Goal: Task Accomplishment & Management: Complete application form

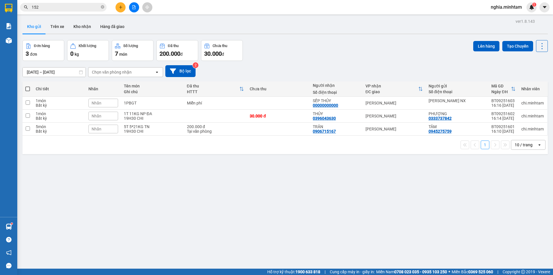
drag, startPoint x: 0, startPoint y: 0, endPoint x: 101, endPoint y: 5, distance: 101.0
click at [101, 5] on span at bounding box center [102, 7] width 3 height 5
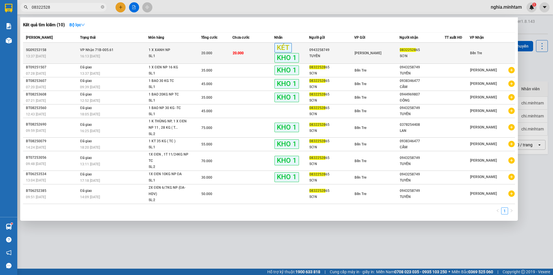
type input "08322528"
click at [223, 58] on td "20.000" at bounding box center [216, 53] width 31 height 21
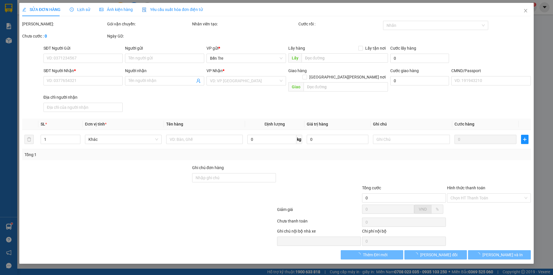
type input "0943258749"
type input "TUYẾN"
type input "0832252865"
type input "SƠN"
type input "ĐG"
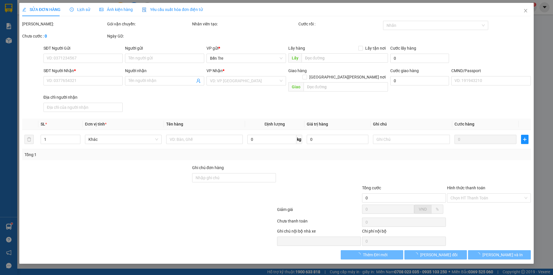
type input "20.000"
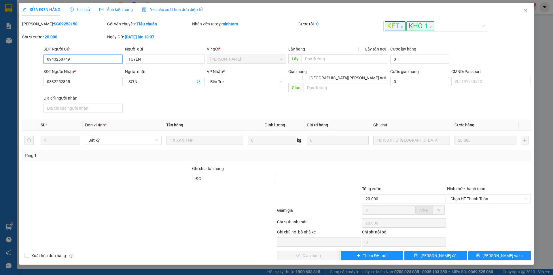
drag, startPoint x: 467, startPoint y: 193, endPoint x: 467, endPoint y: 198, distance: 4.9
click at [467, 198] on div "Hình thức thanh toán Chọn HT Thanh Toán" at bounding box center [489, 195] width 84 height 20
click at [473, 194] on span "Chọn HT Thanh Toán" at bounding box center [489, 198] width 77 height 9
click at [476, 207] on div "Tại văn phòng" at bounding box center [489, 203] width 84 height 9
type input "0"
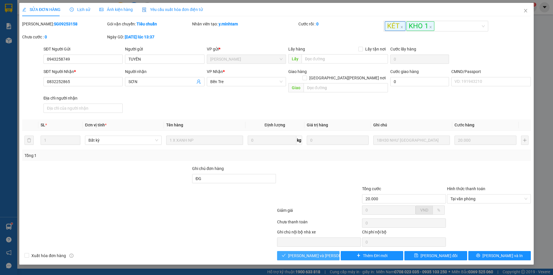
drag, startPoint x: 292, startPoint y: 252, endPoint x: 295, endPoint y: 250, distance: 3.6
click at [295, 251] on button "[PERSON_NAME] và [PERSON_NAME] hàng" at bounding box center [308, 255] width 63 height 9
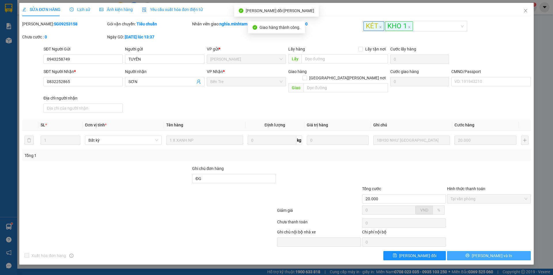
click at [487, 252] on span "[PERSON_NAME] và In" at bounding box center [492, 255] width 40 height 6
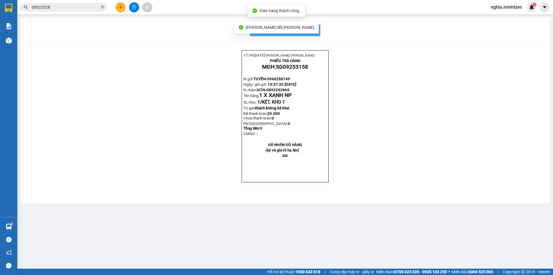
click at [309, 28] on span "In mẫu biên lai tự cấu hình" at bounding box center [289, 30] width 54 height 7
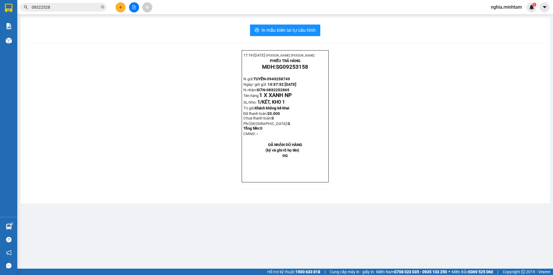
click at [73, 6] on input "08322528" at bounding box center [66, 7] width 68 height 6
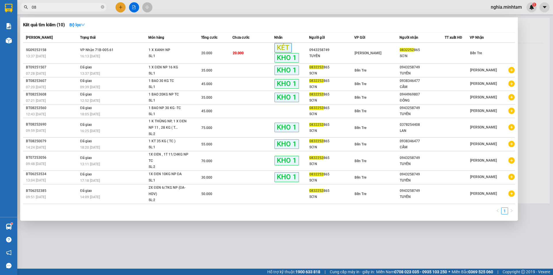
type input "0"
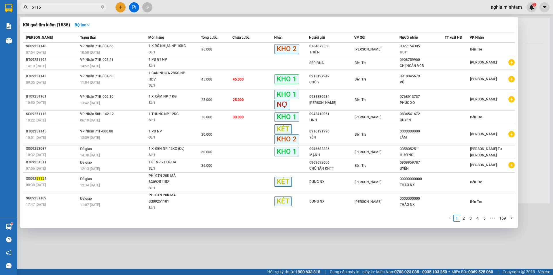
type input "51150"
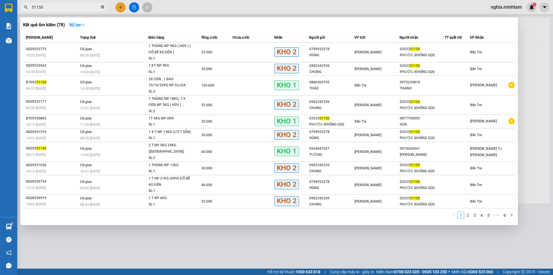
click at [101, 8] on icon "close-circle" at bounding box center [102, 6] width 3 height 3
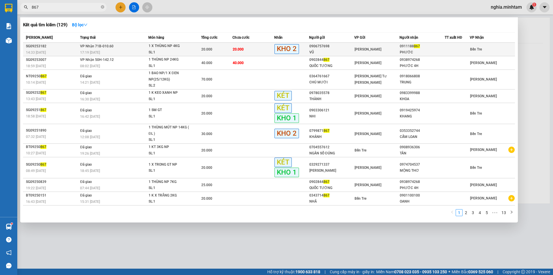
type input "867"
click at [129, 50] on div "17:19 [DATE]" at bounding box center [114, 52] width 68 height 6
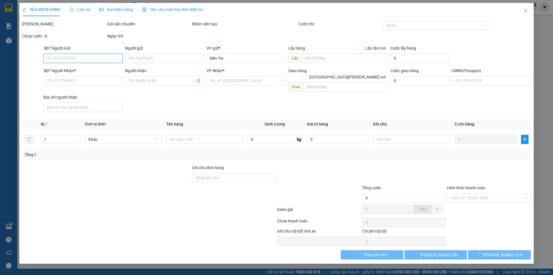
type input "0906757698"
type input "VŨ"
type input "0911188867"
type input "PHƯỚC"
type input "NN KNM/ ĐG NG"
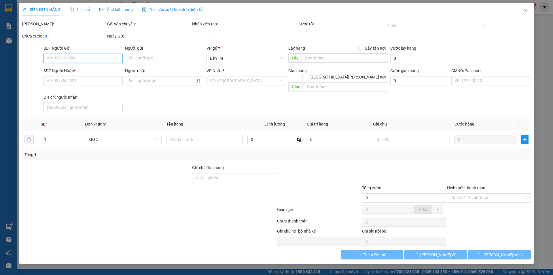
type input "20.000"
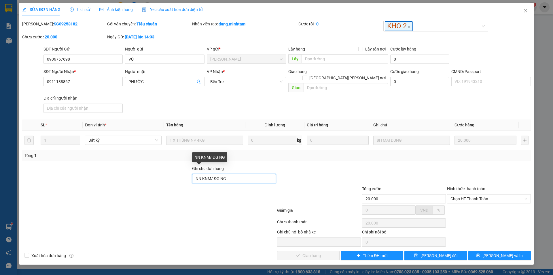
click at [240, 174] on input "NN KNM/ ĐG NG" at bounding box center [234, 178] width 84 height 9
type input "NN KNM/ ĐG [PERSON_NAME]"
click at [472, 187] on div "Hình thức thanh toán" at bounding box center [489, 189] width 84 height 9
click at [472, 194] on span "Chọn HT Thanh Toán" at bounding box center [489, 198] width 77 height 9
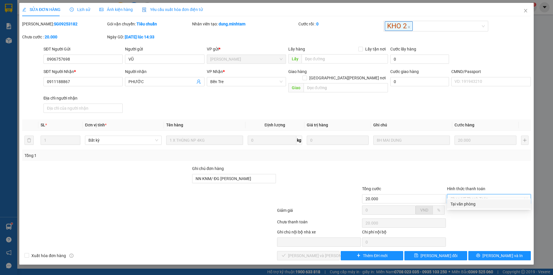
click at [473, 205] on div "Tại văn phòng" at bounding box center [489, 204] width 77 height 6
type input "0"
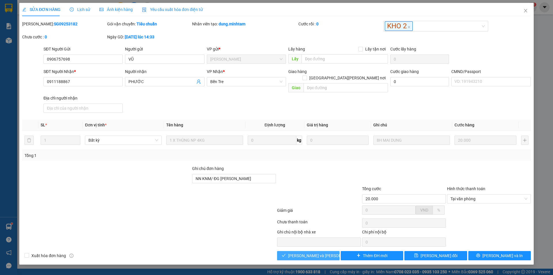
click at [312, 252] on span "[PERSON_NAME] và [PERSON_NAME] hàng" at bounding box center [327, 255] width 78 height 6
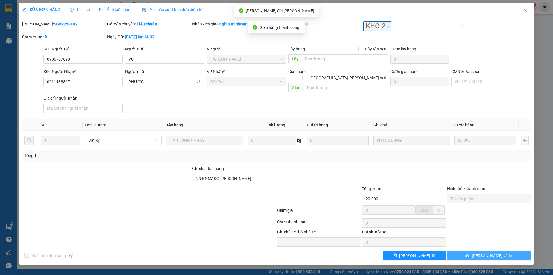
click at [489, 252] on span "[PERSON_NAME] và In" at bounding box center [492, 255] width 40 height 6
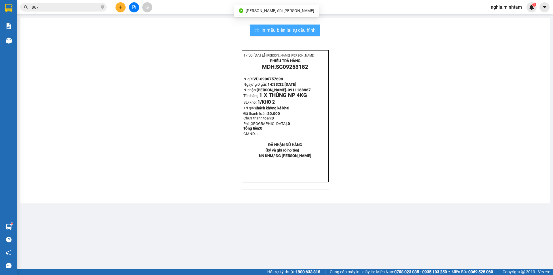
click at [312, 28] on span "In mẫu biên lai tự cấu hình" at bounding box center [289, 30] width 54 height 7
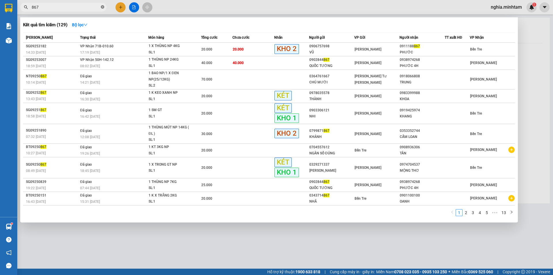
click at [102, 6] on icon "close-circle" at bounding box center [102, 6] width 3 height 3
type input "8310"
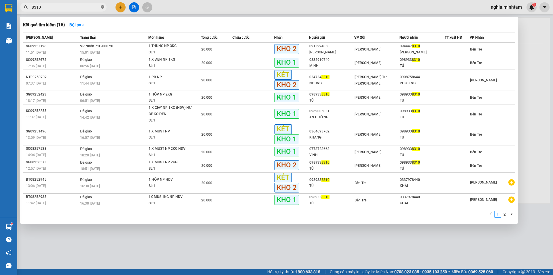
click at [103, 6] on icon "close-circle" at bounding box center [102, 6] width 3 height 3
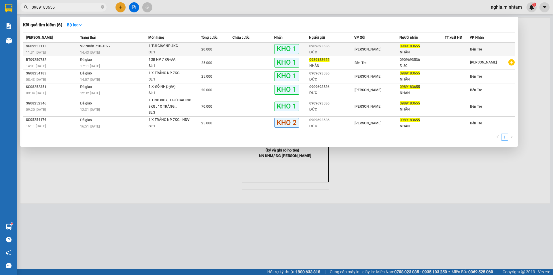
type input "0989183655"
click at [143, 51] on div "14:43 [DATE]" at bounding box center [114, 52] width 68 height 6
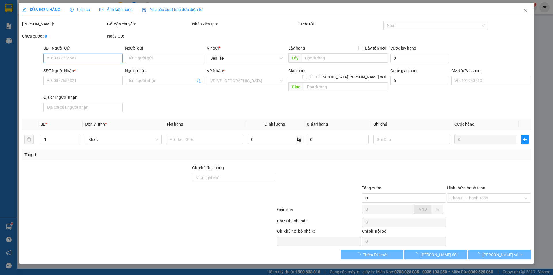
type input "0909693536"
type input "ĐỨC"
type input "0989183655"
type input "NHÂN"
type input "ĐG"
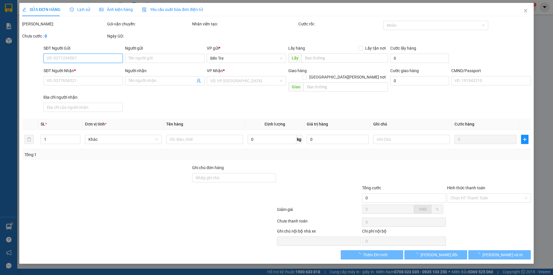
type input "20.000"
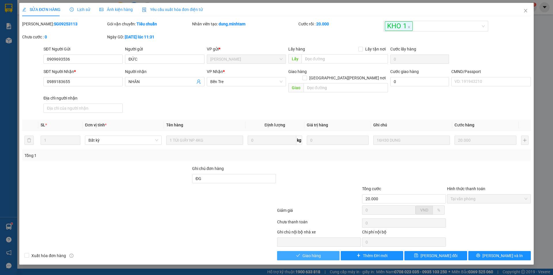
drag, startPoint x: 318, startPoint y: 251, endPoint x: 324, endPoint y: 250, distance: 5.8
click at [319, 252] on span "Giao hàng" at bounding box center [312, 255] width 18 height 6
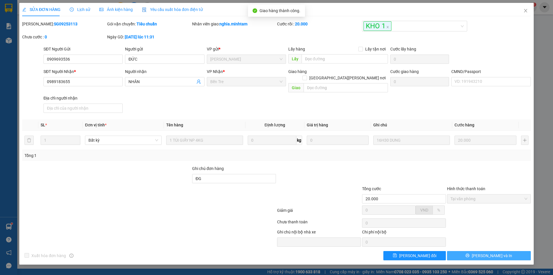
click at [489, 252] on span "[PERSON_NAME] và In" at bounding box center [492, 255] width 40 height 6
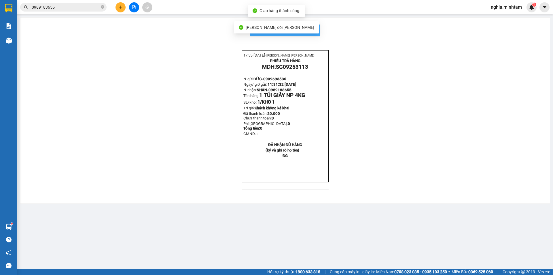
click at [314, 33] on span "In mẫu biên lai tự cấu hình" at bounding box center [289, 30] width 54 height 7
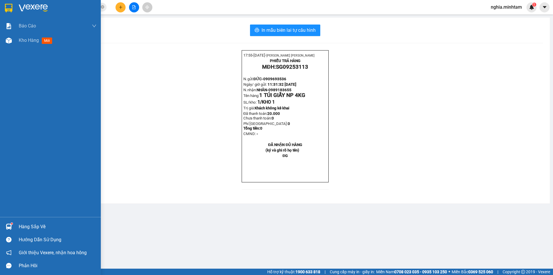
click at [11, 223] on sup at bounding box center [12, 223] width 2 height 2
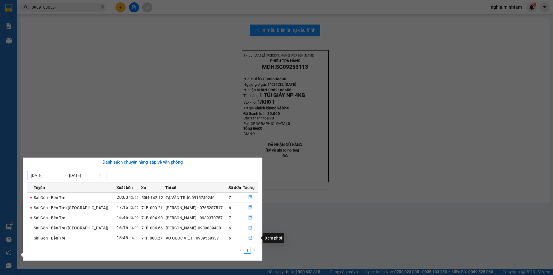
click at [250, 239] on icon "file-done" at bounding box center [250, 238] width 3 height 4
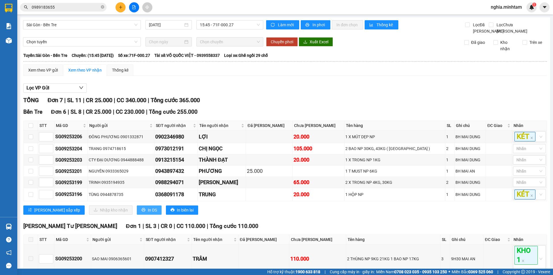
click at [148, 213] on span "In DS" at bounding box center [152, 210] width 9 height 6
click at [30, 139] on input "checkbox" at bounding box center [31, 136] width 5 height 5
checkbox input "true"
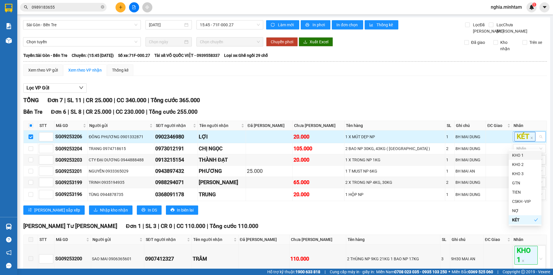
click at [536, 142] on div "KÉT" at bounding box center [529, 136] width 33 height 11
click at [535, 155] on div "KHO 1" at bounding box center [525, 155] width 26 height 6
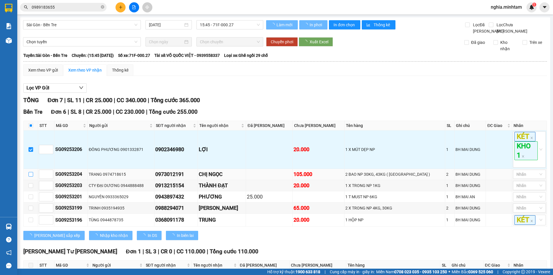
click at [30, 176] on input "checkbox" at bounding box center [31, 174] width 5 height 5
checkbox input "true"
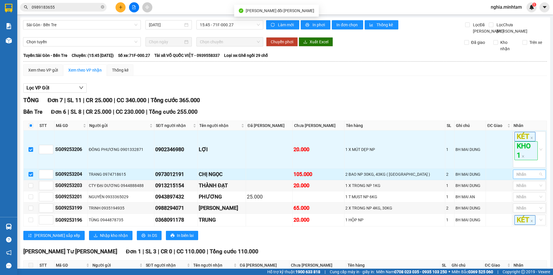
click at [531, 178] on div at bounding box center [527, 174] width 24 height 7
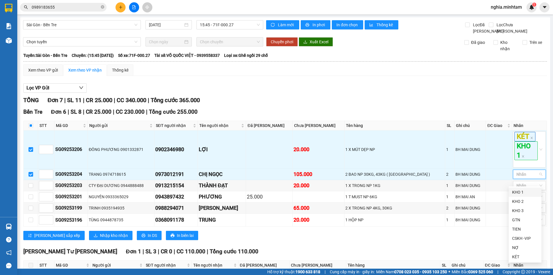
click at [522, 193] on div "KHO 1" at bounding box center [525, 192] width 26 height 6
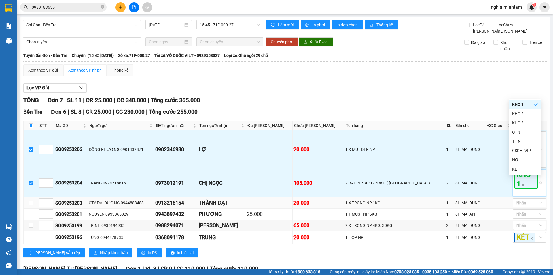
click at [31, 205] on input "checkbox" at bounding box center [31, 202] width 5 height 5
checkbox input "true"
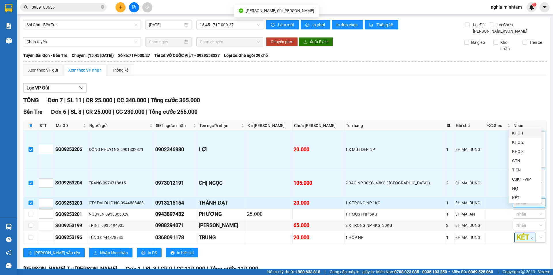
click at [526, 206] on div at bounding box center [527, 202] width 24 height 7
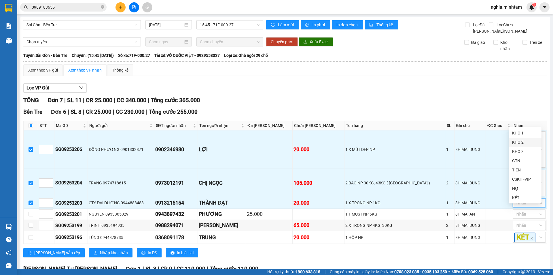
click at [527, 144] on div "KHO 2" at bounding box center [525, 142] width 26 height 6
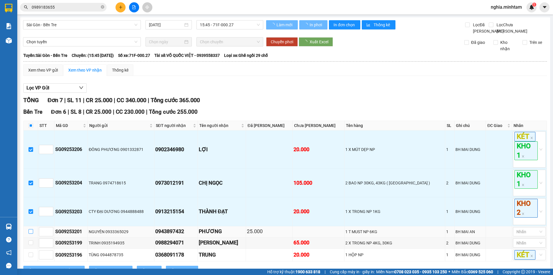
click at [29, 233] on input "checkbox" at bounding box center [31, 231] width 5 height 5
checkbox input "true"
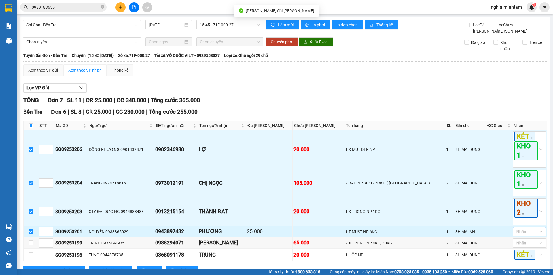
click at [520, 235] on div at bounding box center [527, 231] width 24 height 7
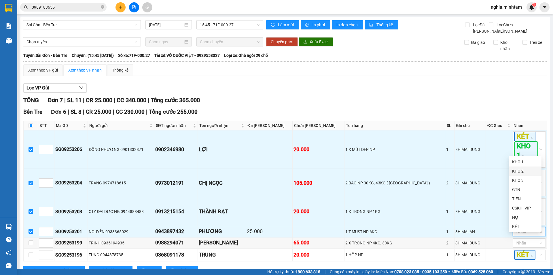
click at [535, 169] on div "KHO 2" at bounding box center [525, 171] width 26 height 6
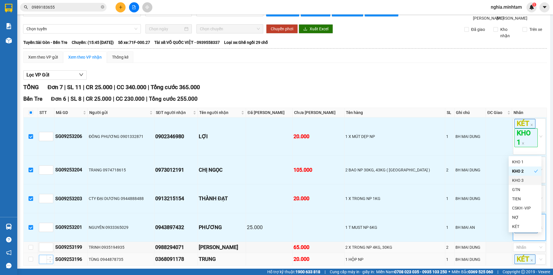
scroll to position [29, 0]
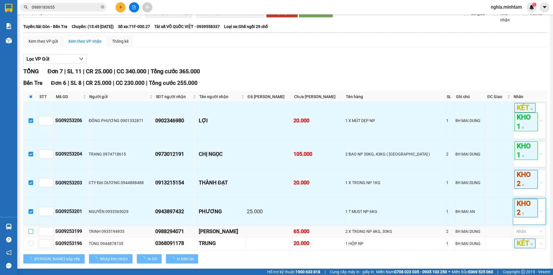
click at [33, 233] on input "checkbox" at bounding box center [31, 231] width 5 height 5
checkbox input "true"
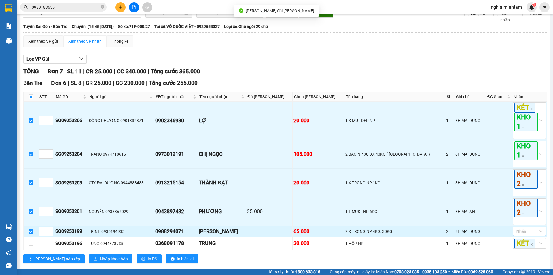
click at [517, 235] on div at bounding box center [527, 231] width 24 height 7
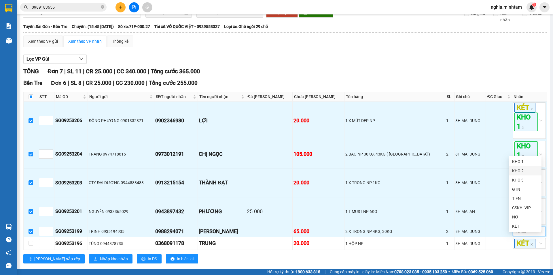
click at [528, 170] on div "KHO 2" at bounding box center [525, 170] width 26 height 6
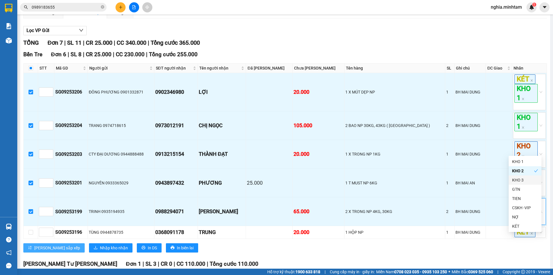
scroll to position [58, 0]
click at [28, 238] on td at bounding box center [31, 231] width 14 height 13
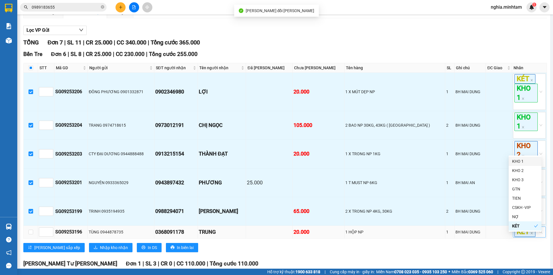
click at [537, 237] on div "KÉT" at bounding box center [529, 231] width 33 height 11
click at [523, 164] on div "KHO 1" at bounding box center [525, 161] width 26 height 6
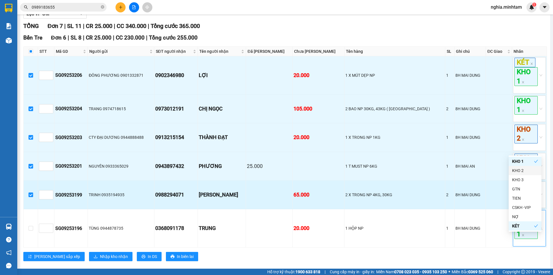
scroll to position [86, 0]
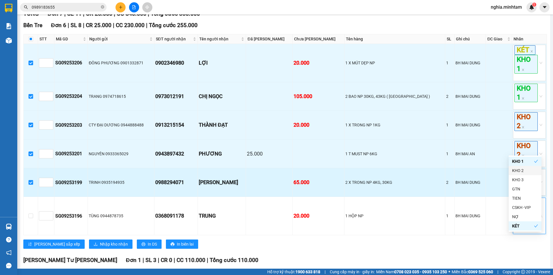
click at [284, 188] on td at bounding box center [269, 182] width 47 height 29
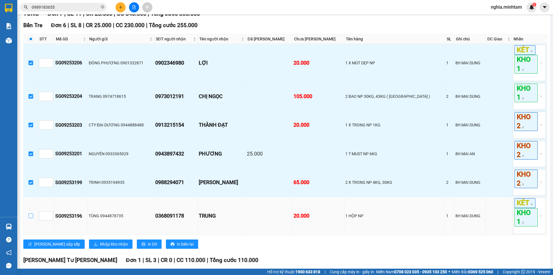
click at [31, 219] on label at bounding box center [31, 215] width 5 height 6
click at [31, 218] on input "checkbox" at bounding box center [31, 215] width 5 height 5
checkbox input "true"
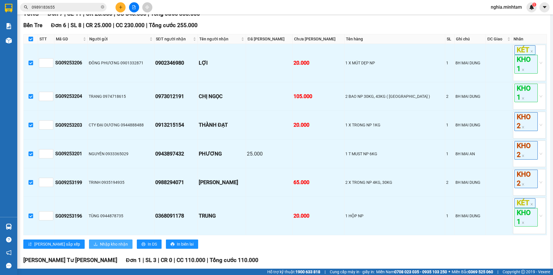
click at [100, 247] on span "Nhập kho nhận" at bounding box center [114, 244] width 28 height 6
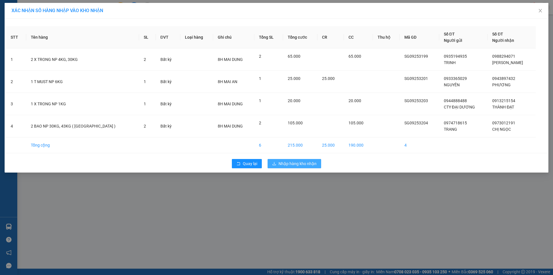
click at [295, 161] on span "Nhập hàng kho nhận" at bounding box center [298, 163] width 38 height 6
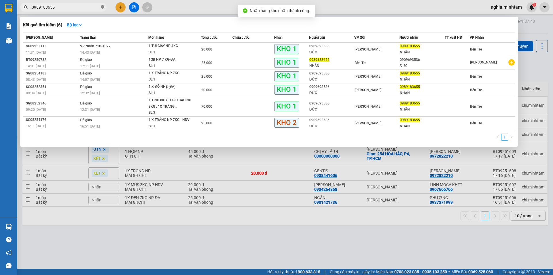
click at [102, 7] on icon "close-circle" at bounding box center [102, 6] width 3 height 3
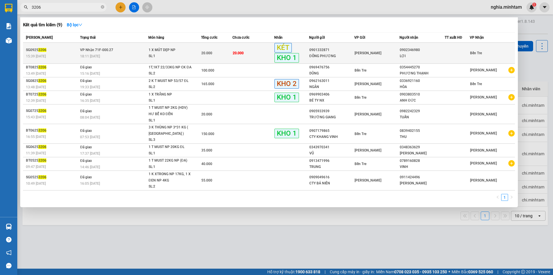
type input "3206"
click at [117, 53] on div "18:11 [DATE]" at bounding box center [114, 56] width 68 height 6
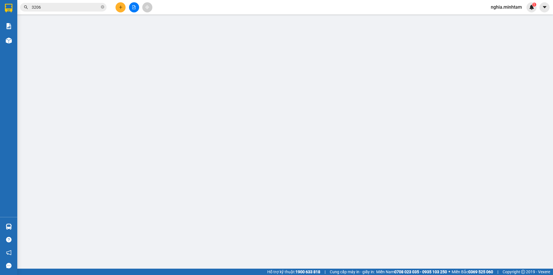
type input "0901332871"
type input "ĐÔNG PHƯƠNG"
type input "0902346980"
type input "LỢI"
type input "20.000"
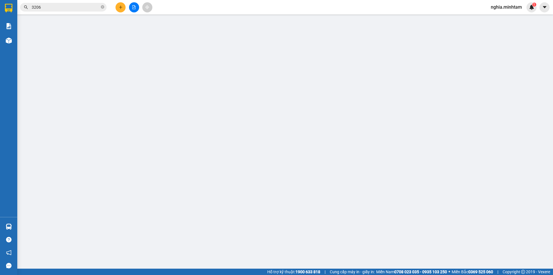
type input "20.000"
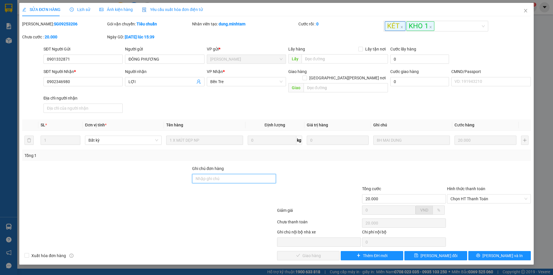
click at [229, 174] on input "Ghi chú đơn hàng" at bounding box center [234, 178] width 84 height 9
type input "ĐG"
click at [433, 252] on span "[PERSON_NAME] đổi" at bounding box center [439, 255] width 37 height 6
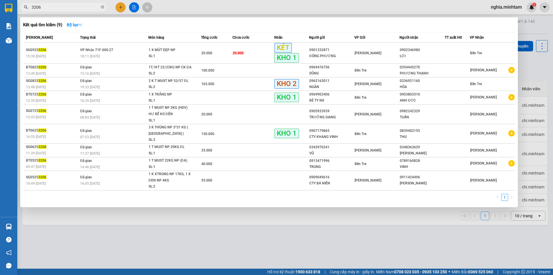
click at [86, 5] on input "3206" at bounding box center [66, 7] width 68 height 6
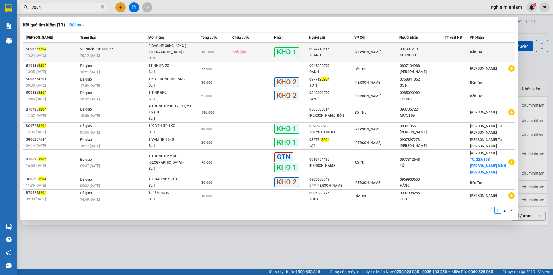
type input "3204"
click at [153, 56] on div "SL: 2" at bounding box center [170, 58] width 43 height 6
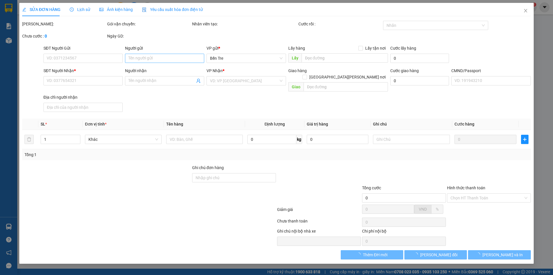
type input "0974718615"
type input "TRANG"
type input "0973012191"
type input "CHỊ NGỌC"
type input "105.000"
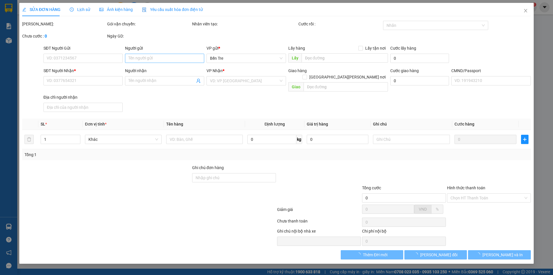
type input "105.000"
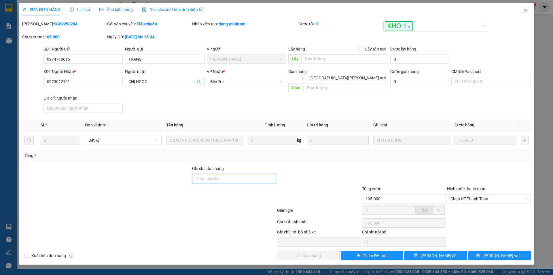
click at [212, 174] on input "Ghi chú đơn hàng" at bounding box center [234, 178] width 84 height 9
type input "ĐG"
click at [429, 252] on span "[PERSON_NAME] đổi" at bounding box center [439, 255] width 37 height 6
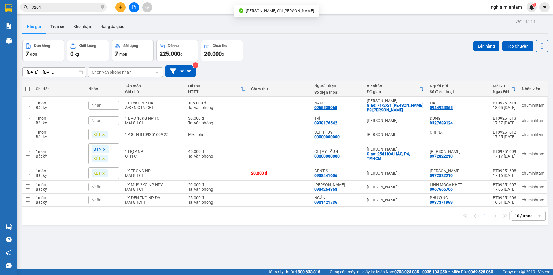
click at [49, 7] on input "3204" at bounding box center [66, 7] width 68 height 6
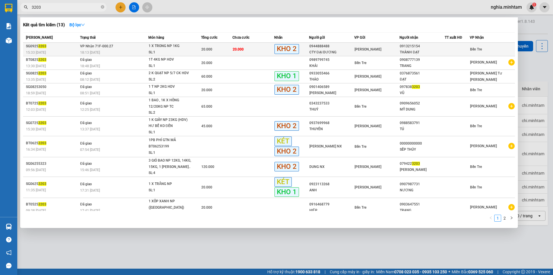
type input "3203"
click at [159, 52] on div "SL: 1" at bounding box center [170, 52] width 43 height 6
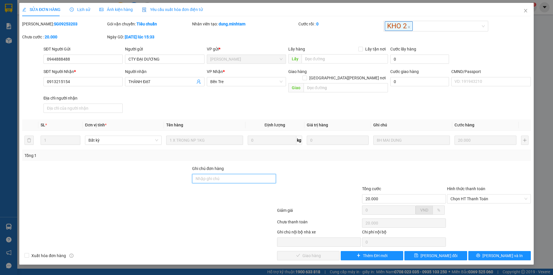
click at [232, 174] on input "Ghi chú đơn hàng" at bounding box center [234, 178] width 84 height 9
type input "ĐG"
click at [439, 252] on span "[PERSON_NAME] đổi" at bounding box center [439, 255] width 37 height 6
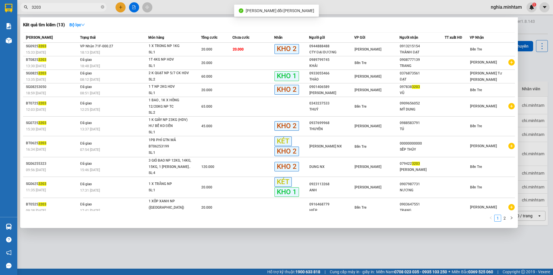
click at [81, 10] on input "3203" at bounding box center [66, 7] width 68 height 6
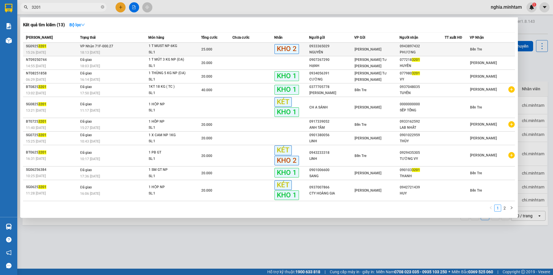
type input "3201"
click at [74, 50] on div "15:26 [DATE]" at bounding box center [52, 52] width 52 height 6
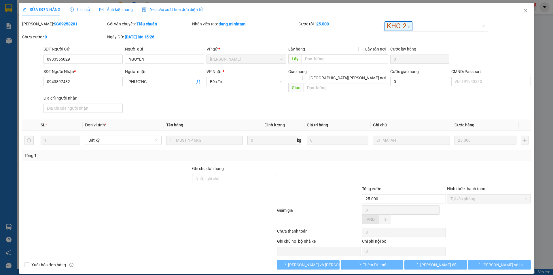
type input "0933365029"
type input "NGUYÊN"
type input "0943897432"
type input "PHƯƠNG"
type input "25.000"
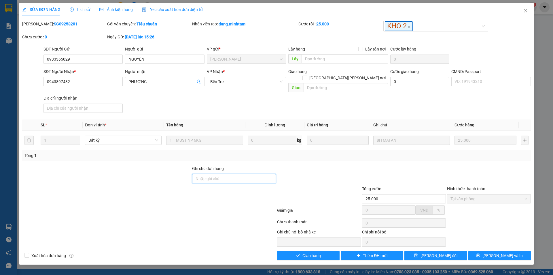
click at [215, 174] on input "Ghi chú đơn hàng" at bounding box center [234, 178] width 84 height 9
type input "ĐG"
drag, startPoint x: 449, startPoint y: 250, endPoint x: 441, endPoint y: 244, distance: 10.1
click at [448, 252] on span "[PERSON_NAME] đổi" at bounding box center [439, 255] width 37 height 6
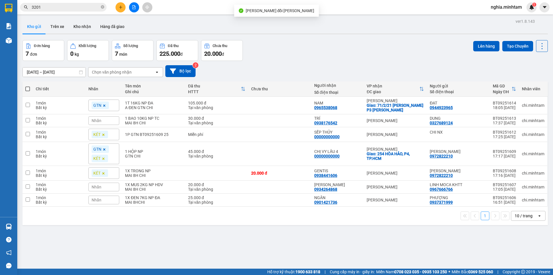
click at [61, 8] on input "3201" at bounding box center [66, 7] width 68 height 6
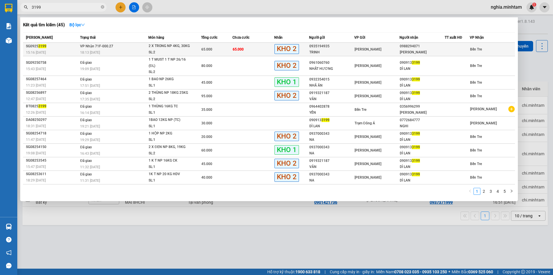
type input "3199"
click at [109, 47] on span "[PERSON_NAME] 71F-000.27" at bounding box center [96, 46] width 33 height 4
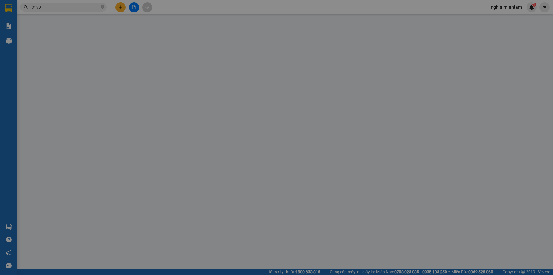
type input "0935194935"
type input "TRINH"
type input "0988294071"
type input "[PERSON_NAME]"
type input "65.000"
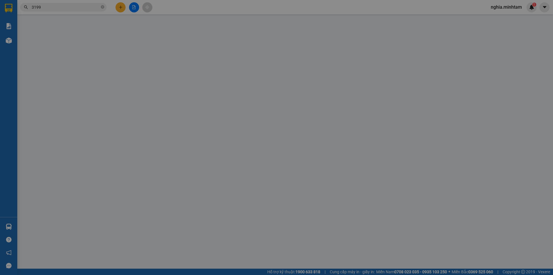
type input "65.000"
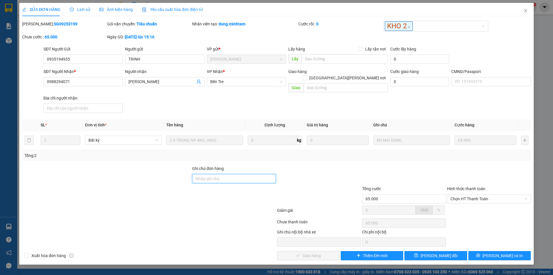
click at [203, 174] on input "Ghi chú đơn hàng" at bounding box center [234, 178] width 84 height 9
type input "ĐG"
click at [429, 252] on span "[PERSON_NAME] đổi" at bounding box center [439, 255] width 37 height 6
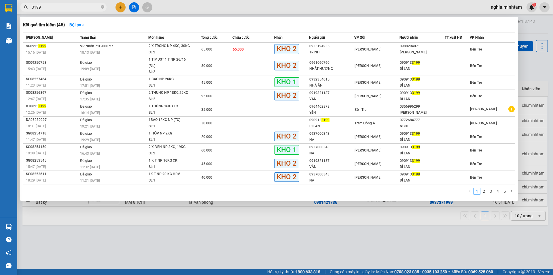
click at [46, 9] on input "3199" at bounding box center [66, 7] width 68 height 6
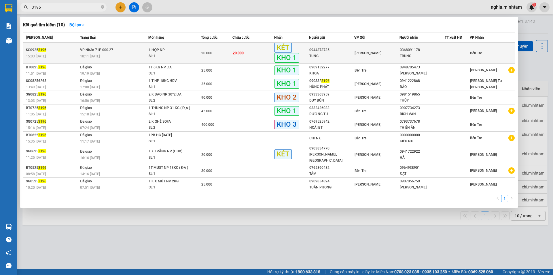
type input "3196"
click at [154, 51] on div "1 HỘP NP" at bounding box center [170, 50] width 43 height 6
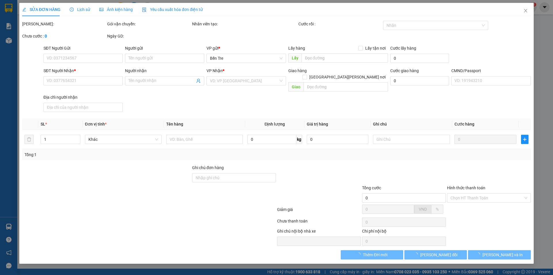
type input "0944878735"
type input "TÙNG"
type input "0368091178"
type input "TRUNG"
type input "20.000"
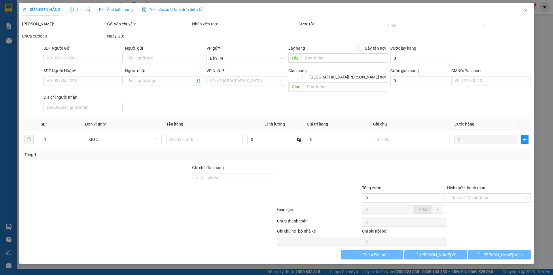
type input "20.000"
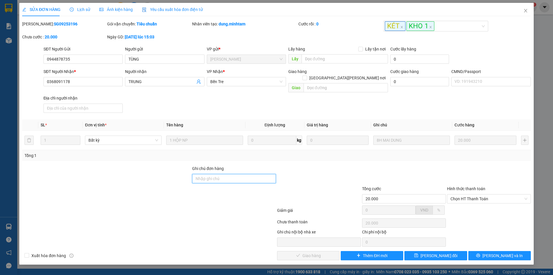
click at [227, 175] on input "Ghi chú đơn hàng" at bounding box center [234, 178] width 84 height 9
type input "ĐG"
click at [441, 252] on span "[PERSON_NAME] đổi" at bounding box center [439, 255] width 37 height 6
